Goal: Contribute content

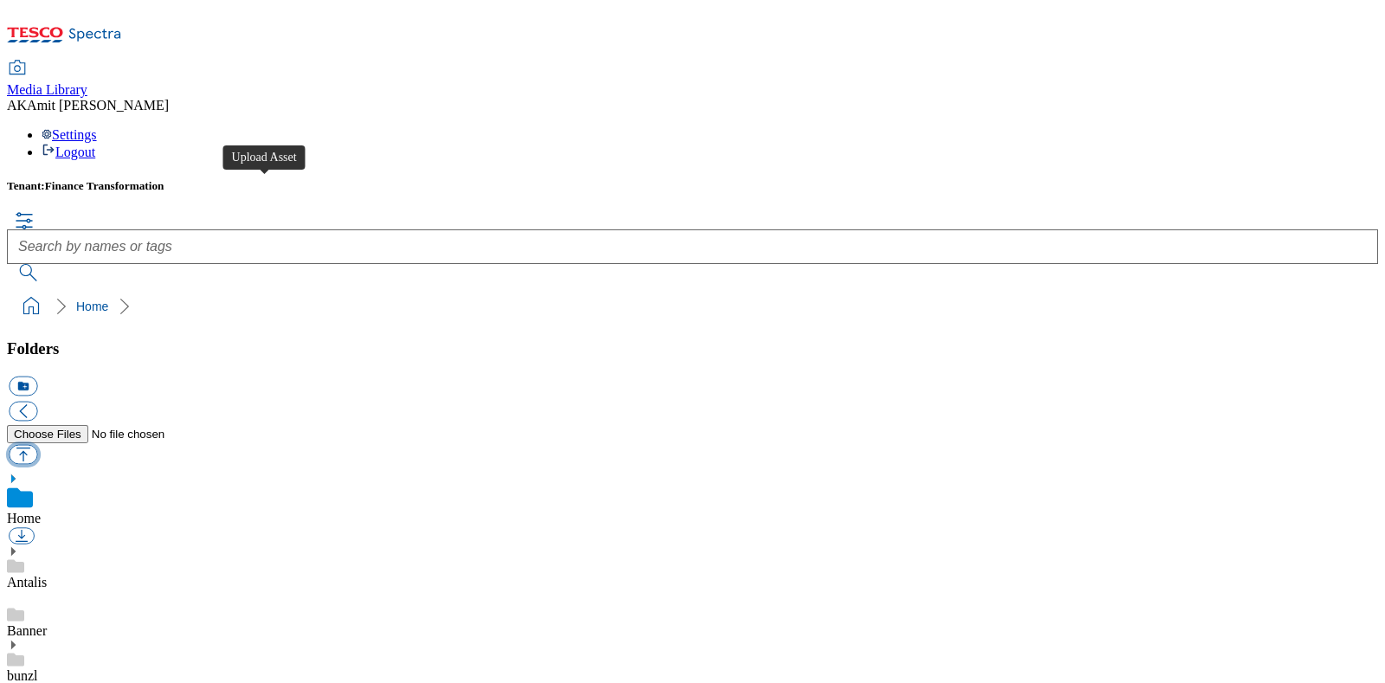
click at [37, 444] on button "button" at bounding box center [23, 454] width 29 height 20
type input "C:\fakepath\470000000010 .jpg"
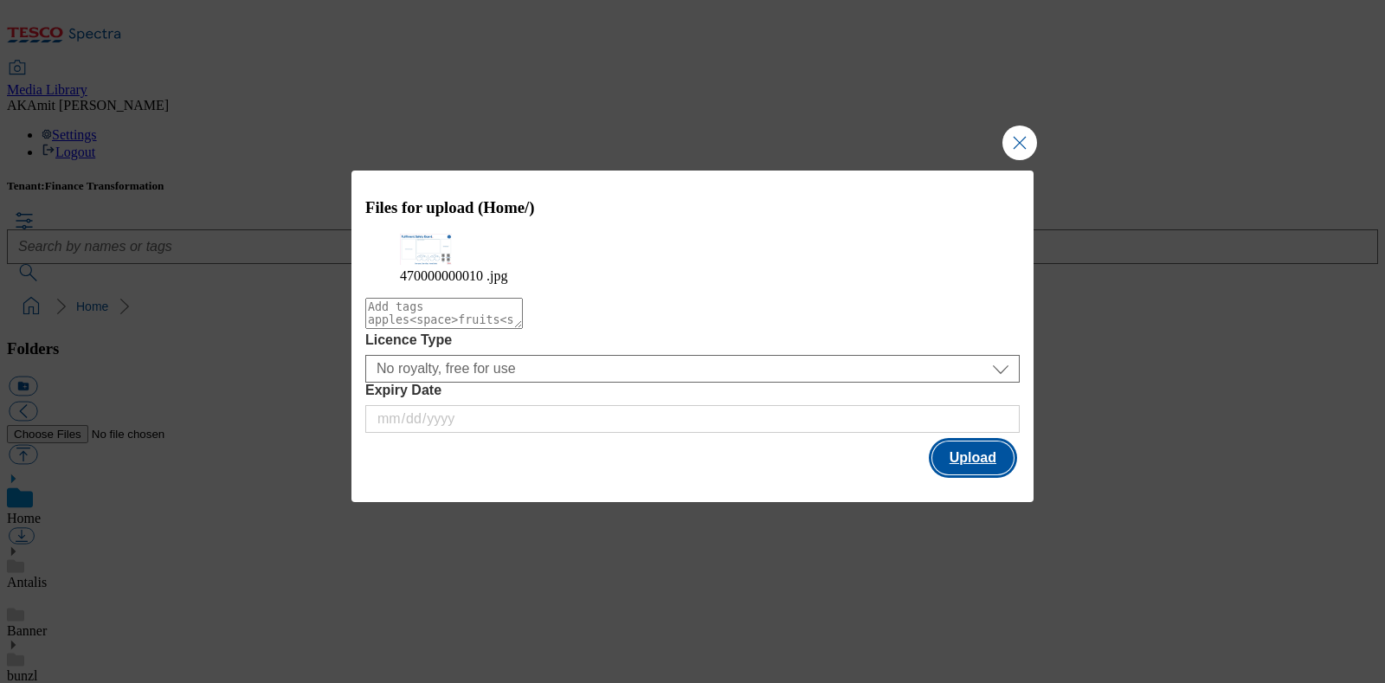
click at [953, 465] on button "Upload" at bounding box center [972, 458] width 81 height 33
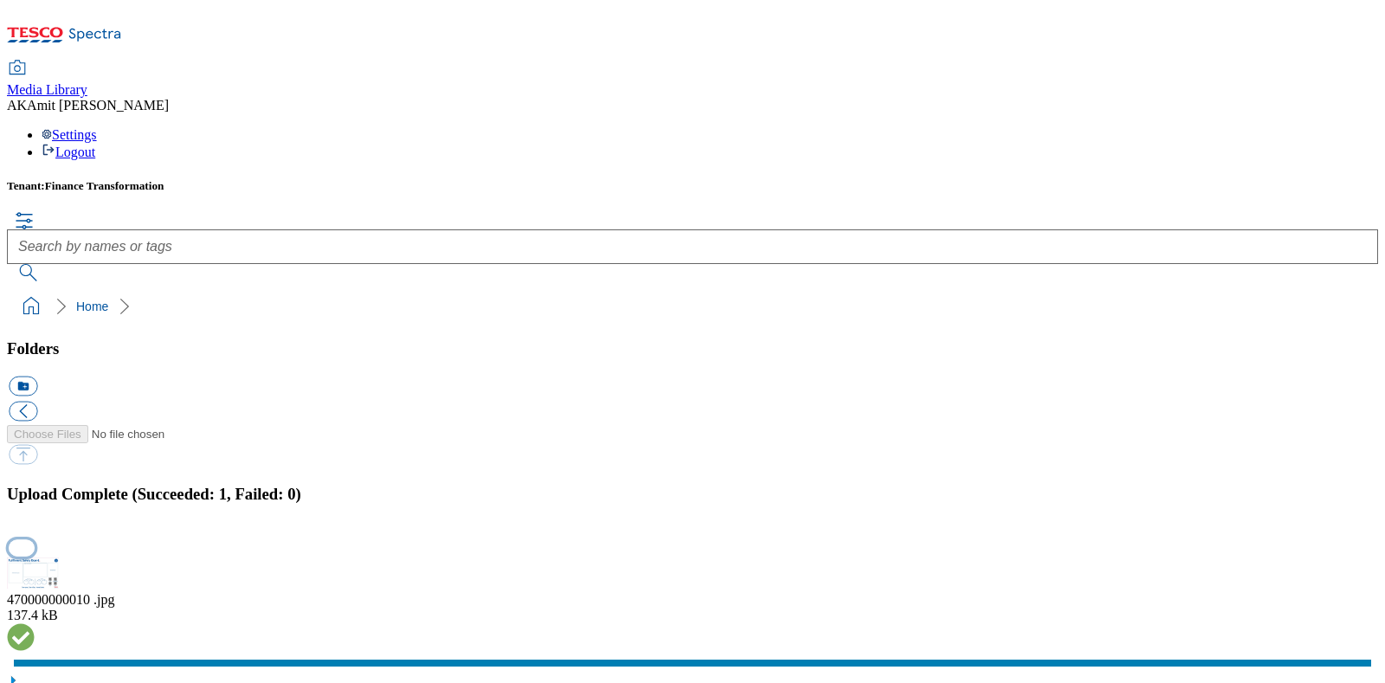
click at [35, 540] on button "button" at bounding box center [22, 548] width 26 height 16
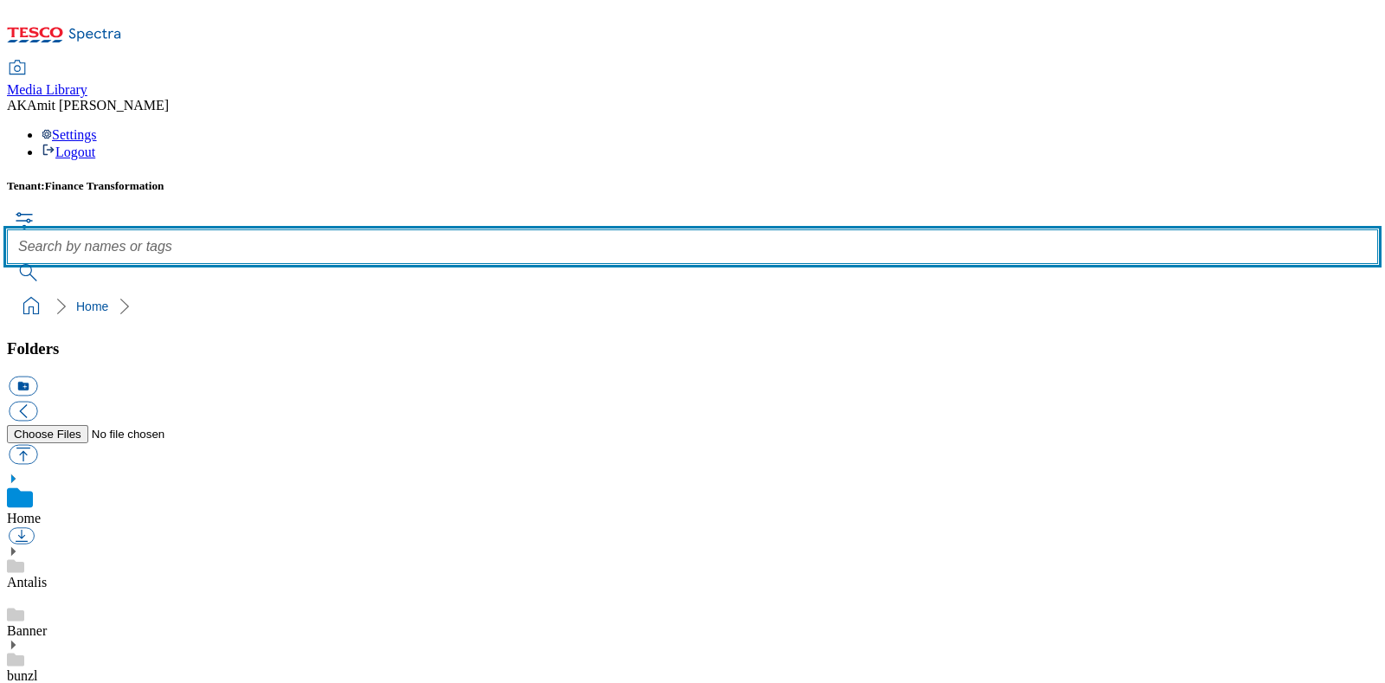
click at [654, 229] on input "text" at bounding box center [692, 246] width 1371 height 35
paste input "470000000010"
type input "470000000010"
click at [7, 264] on button "submit" at bounding box center [29, 272] width 45 height 17
